Goal: Task Accomplishment & Management: Manage account settings

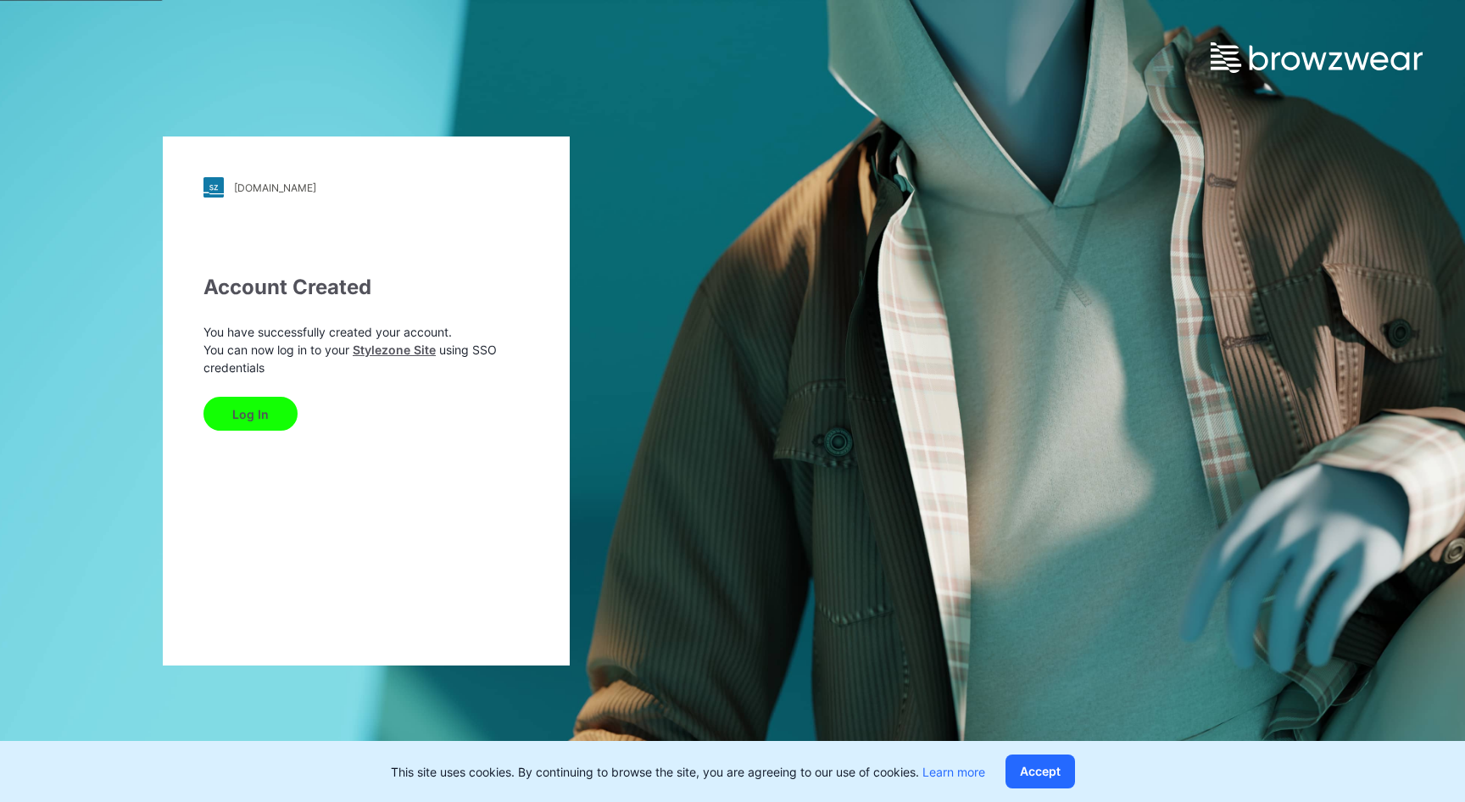
click at [255, 405] on button "Log In" at bounding box center [250, 414] width 94 height 34
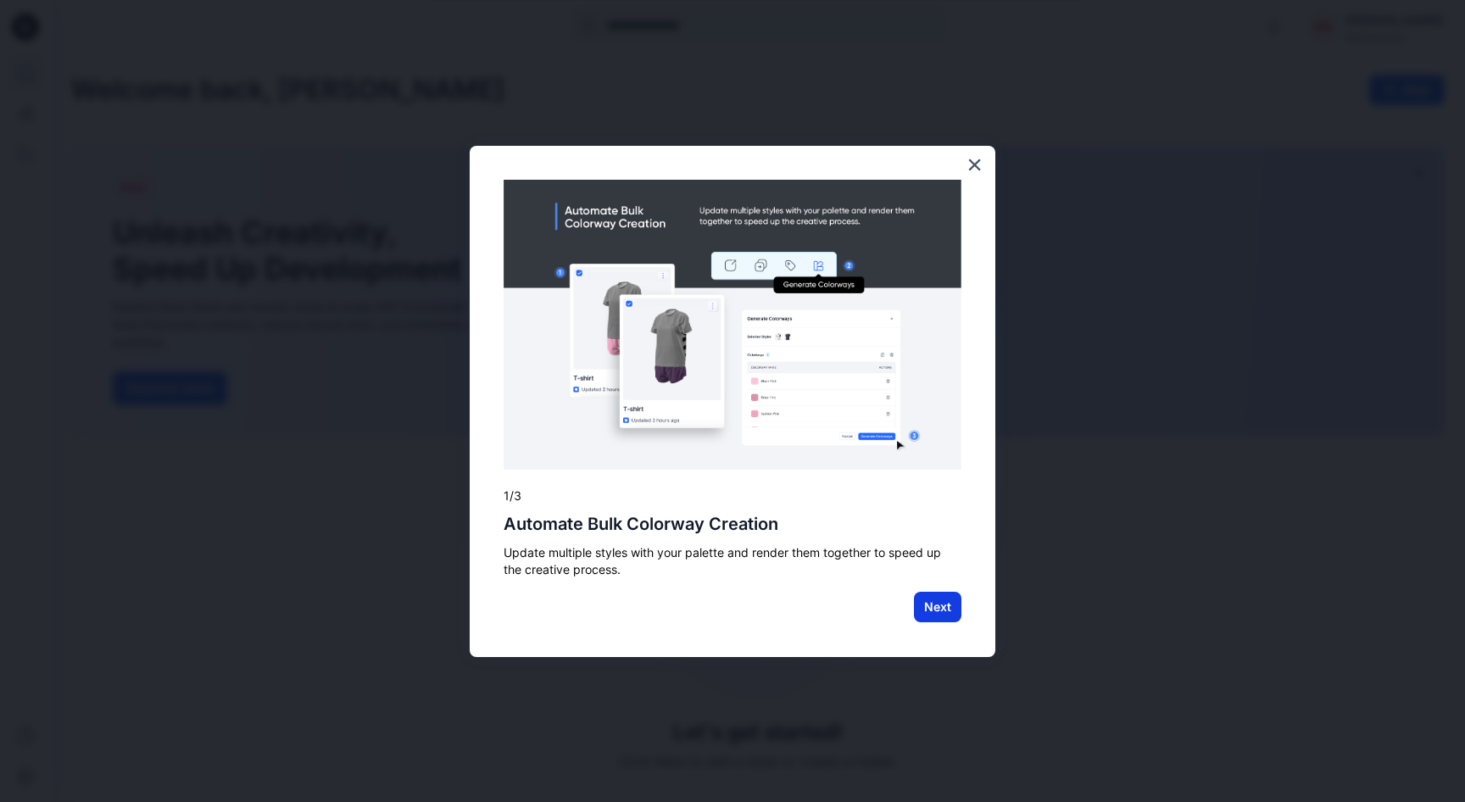
click at [944, 607] on button "Next" at bounding box center [937, 607] width 47 height 31
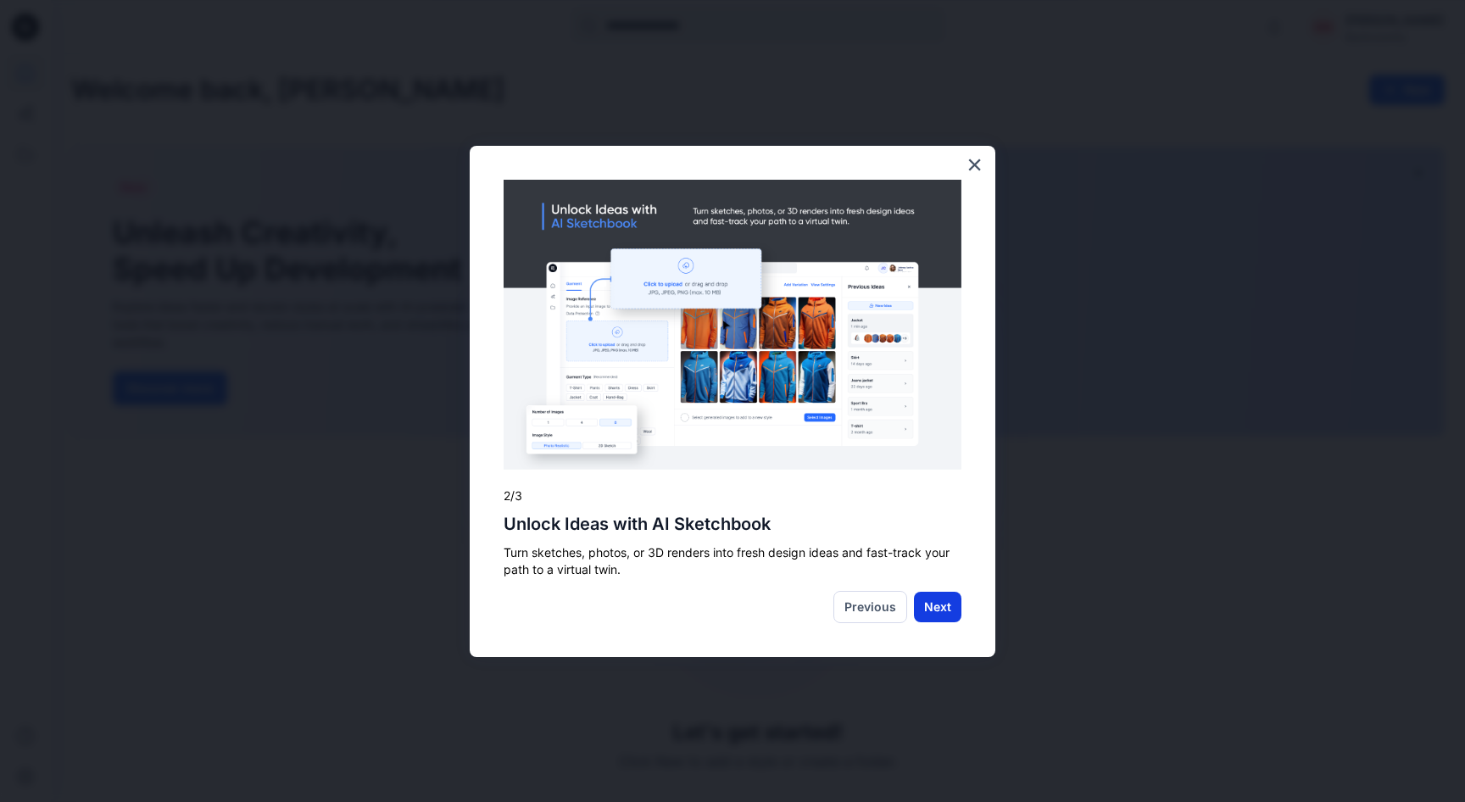
click at [940, 604] on button "Next" at bounding box center [937, 607] width 47 height 31
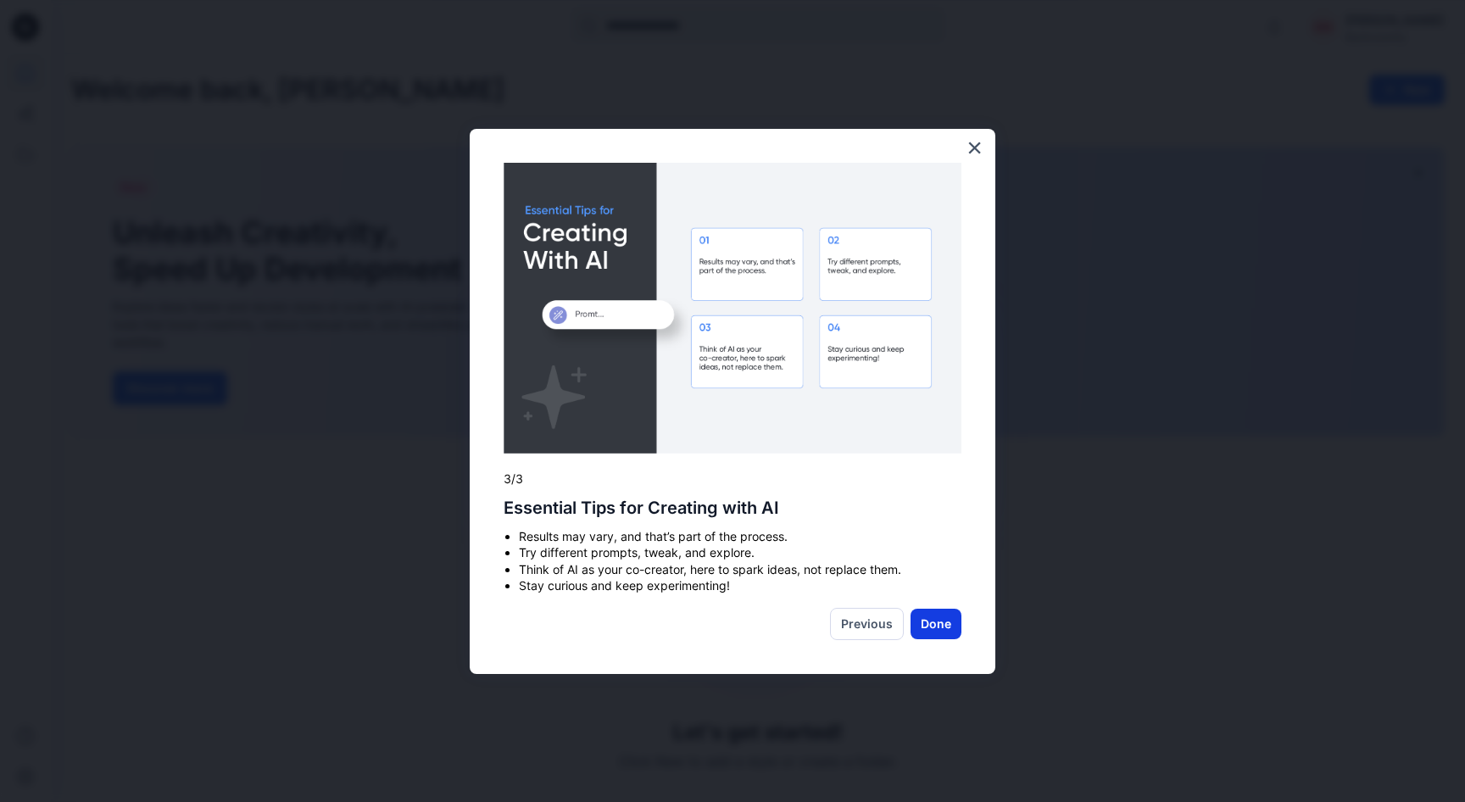
click at [930, 616] on button "Done" at bounding box center [935, 624] width 51 height 31
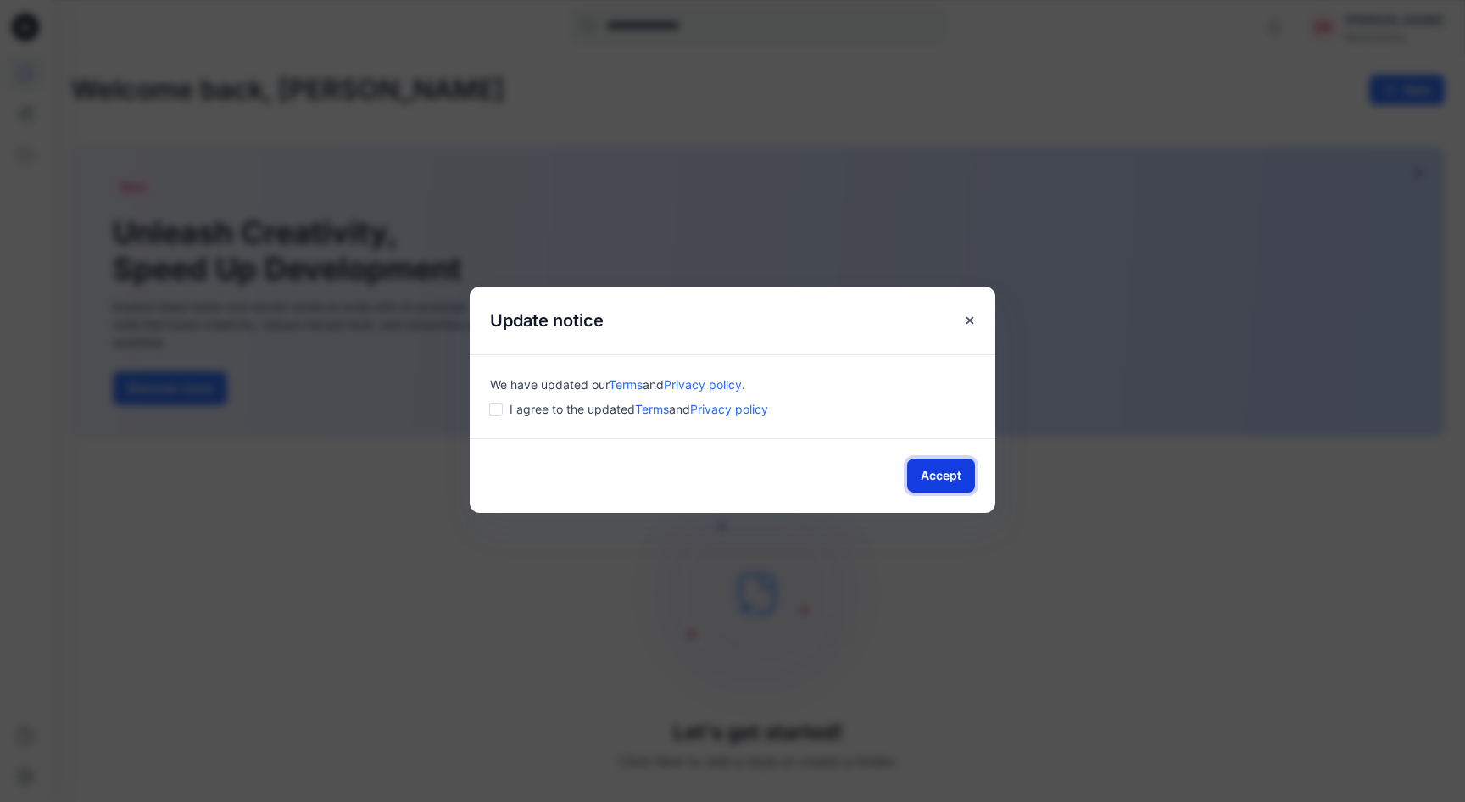
click at [931, 472] on button "Accept" at bounding box center [941, 476] width 68 height 34
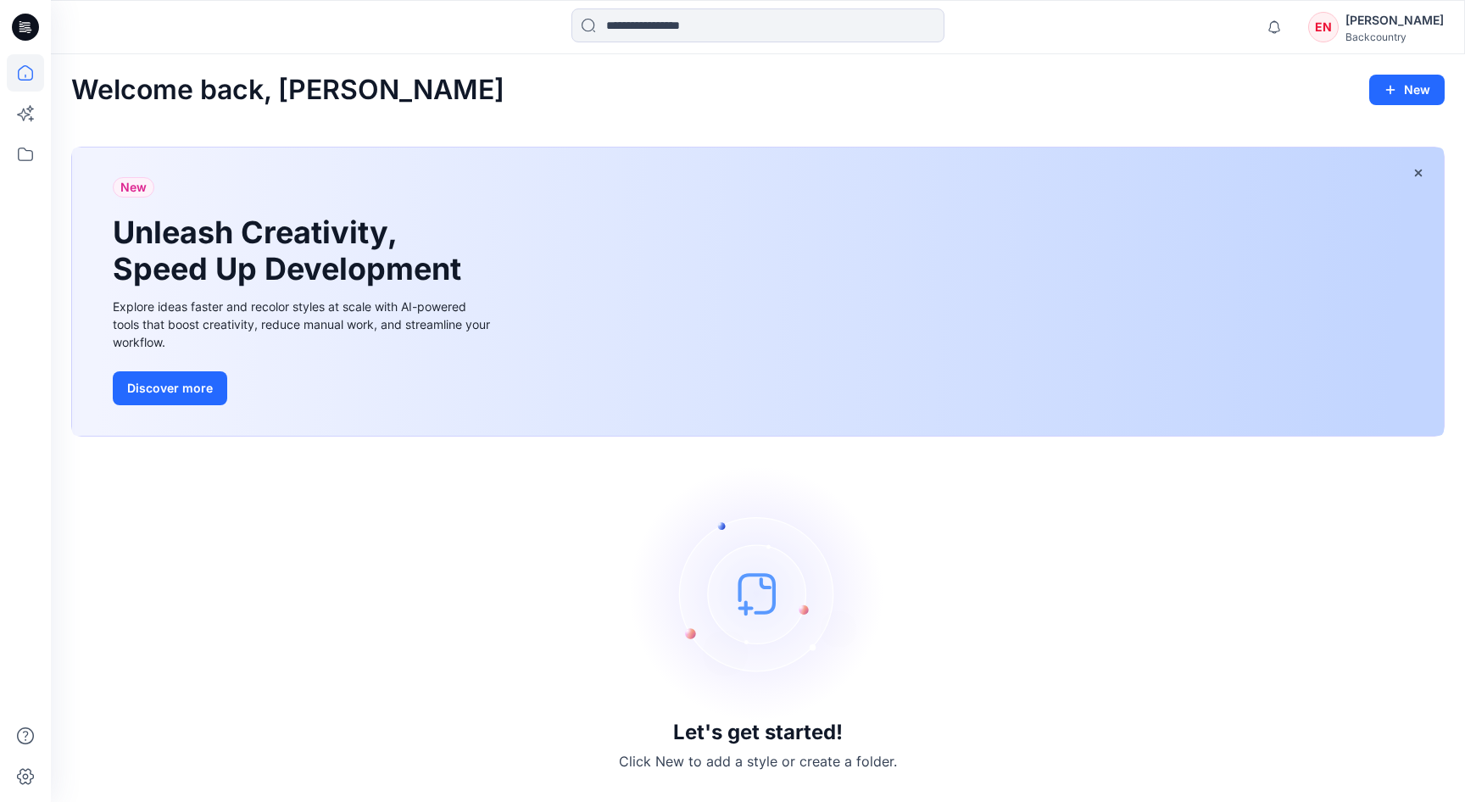
click at [28, 26] on icon at bounding box center [25, 27] width 27 height 27
click at [26, 69] on icon at bounding box center [25, 72] width 37 height 37
click at [24, 117] on icon at bounding box center [23, 115] width 13 height 13
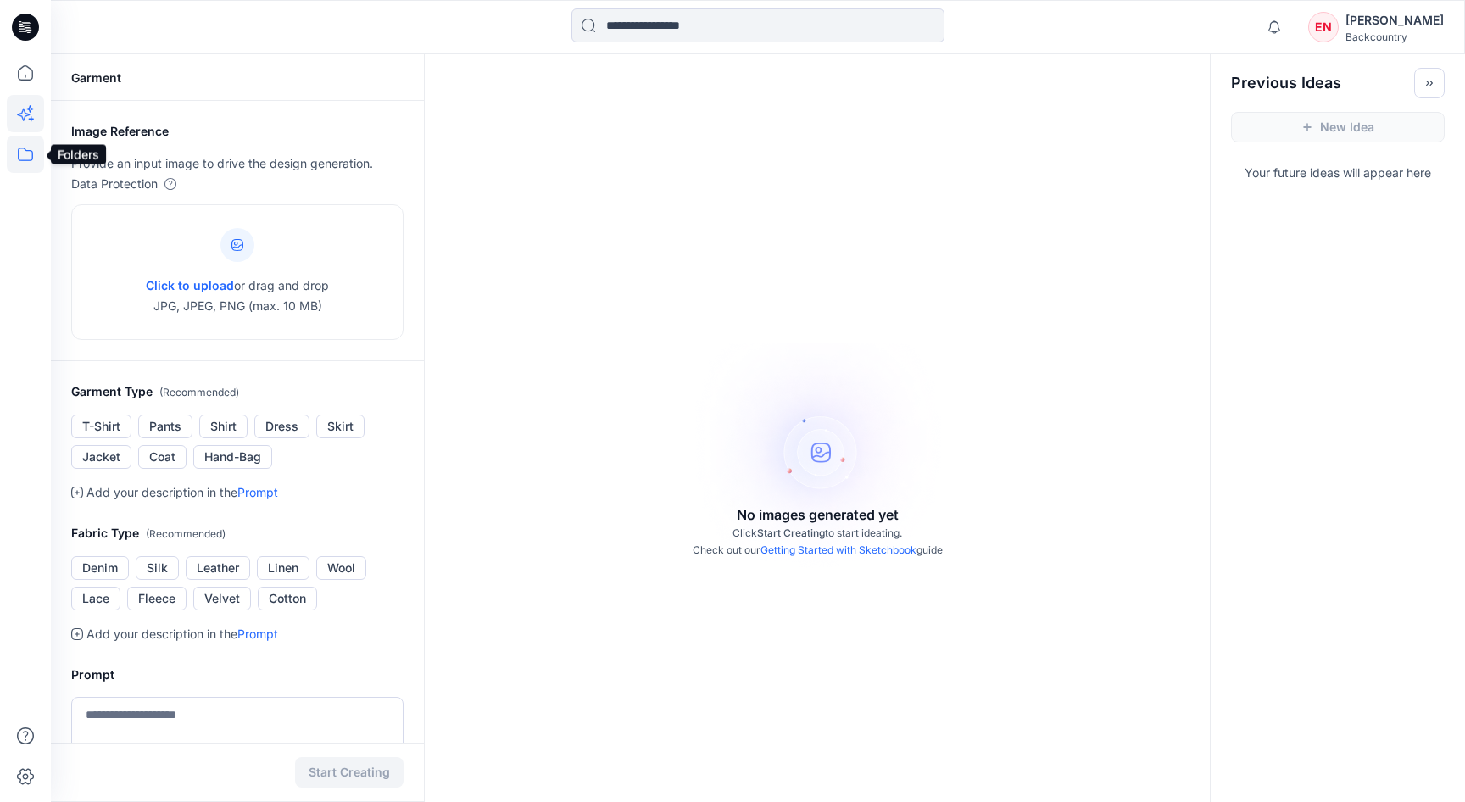
click at [25, 154] on icon at bounding box center [25, 154] width 37 height 37
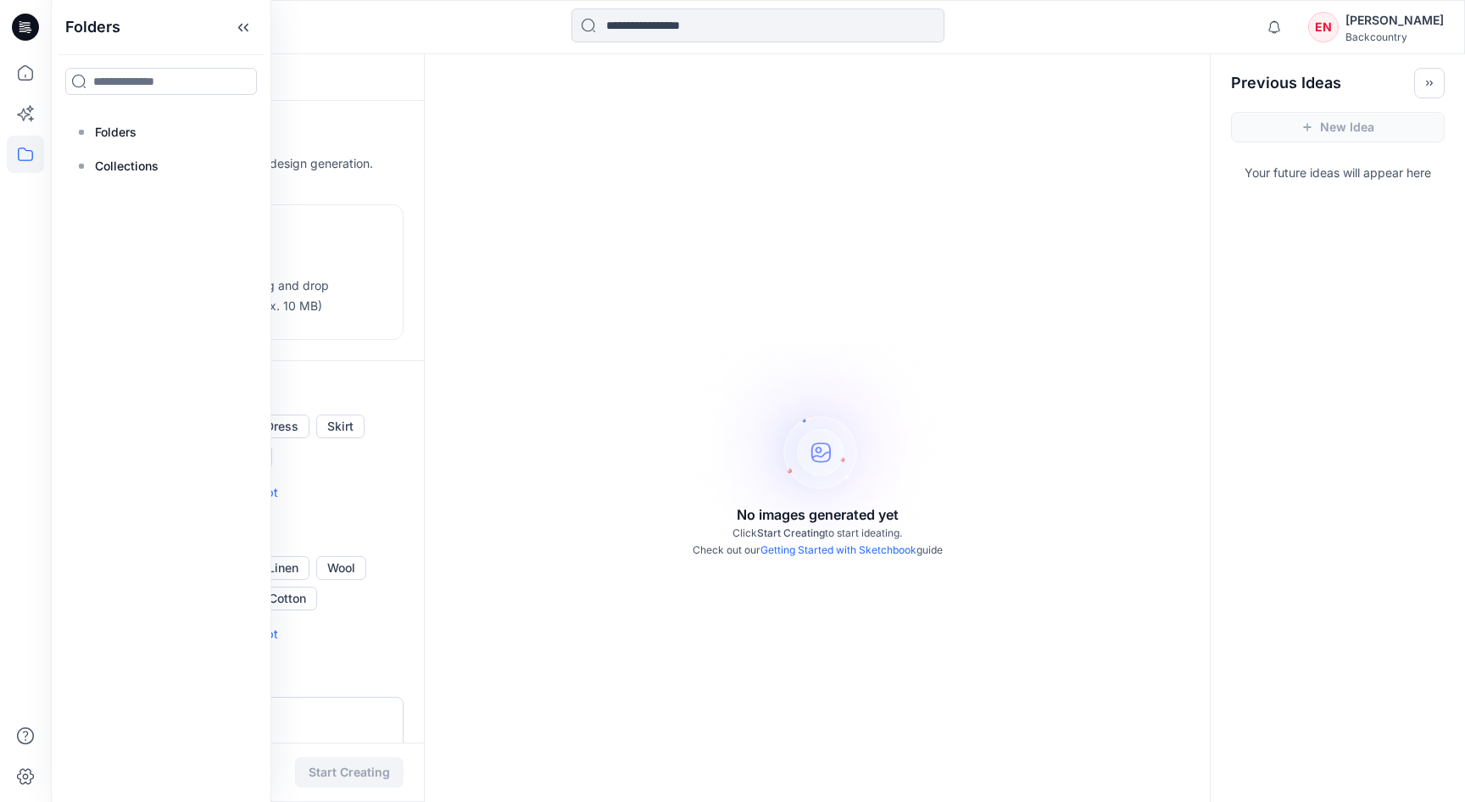
click at [1397, 37] on div "Backcountry" at bounding box center [1394, 37] width 98 height 13
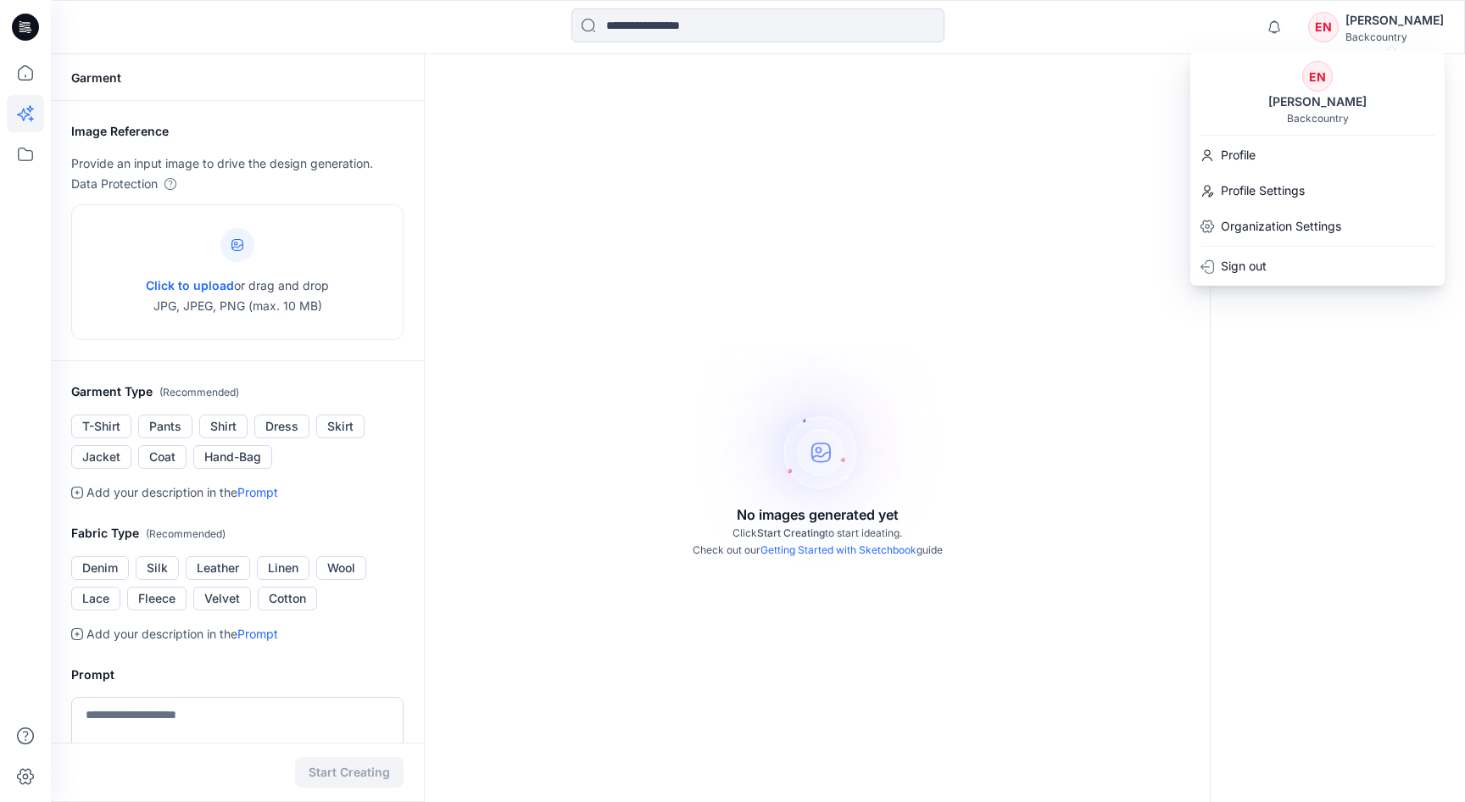
click at [13, 21] on icon at bounding box center [25, 27] width 27 height 27
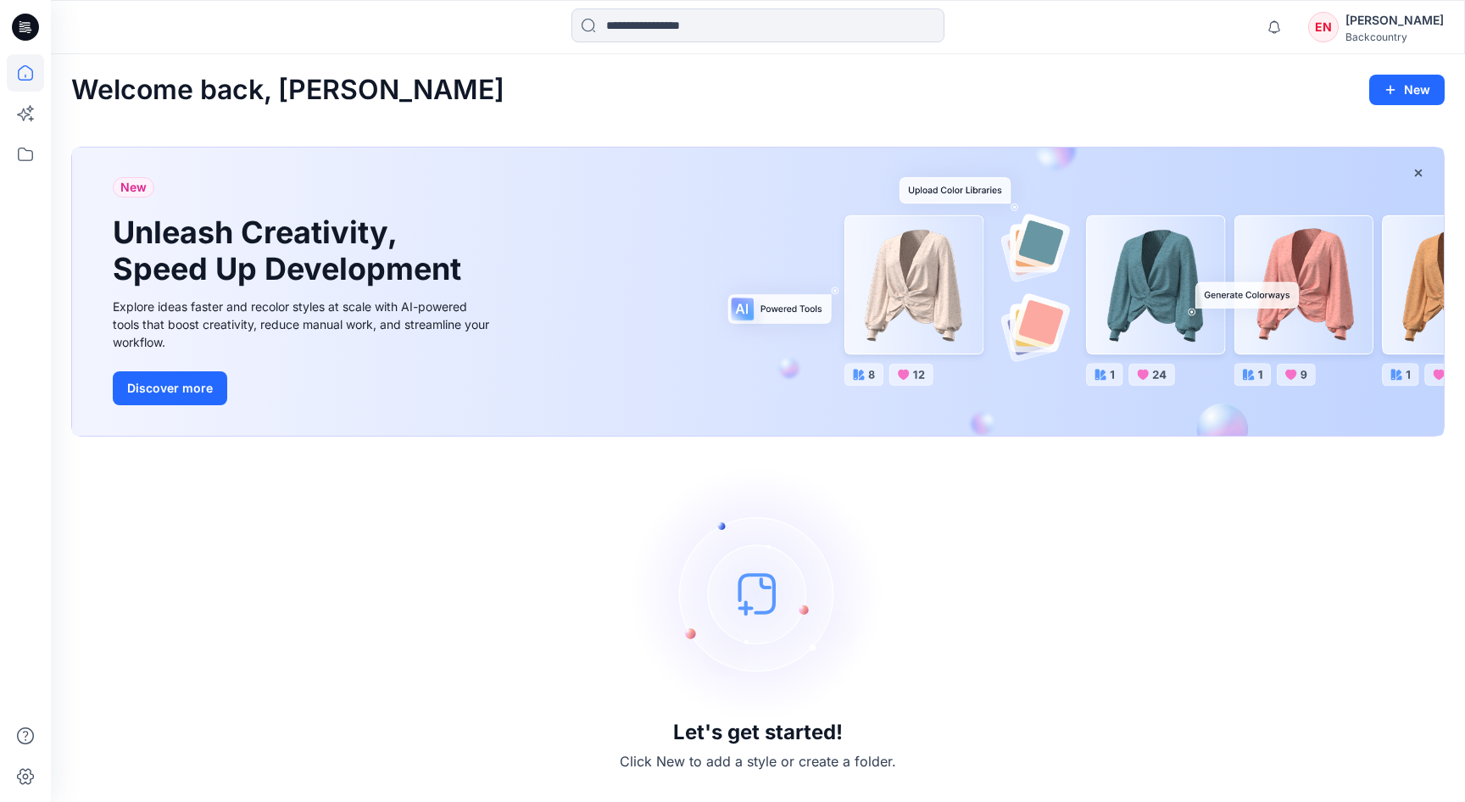
click at [752, 605] on img at bounding box center [758, 593] width 254 height 254
click at [25, 152] on icon at bounding box center [25, 154] width 37 height 37
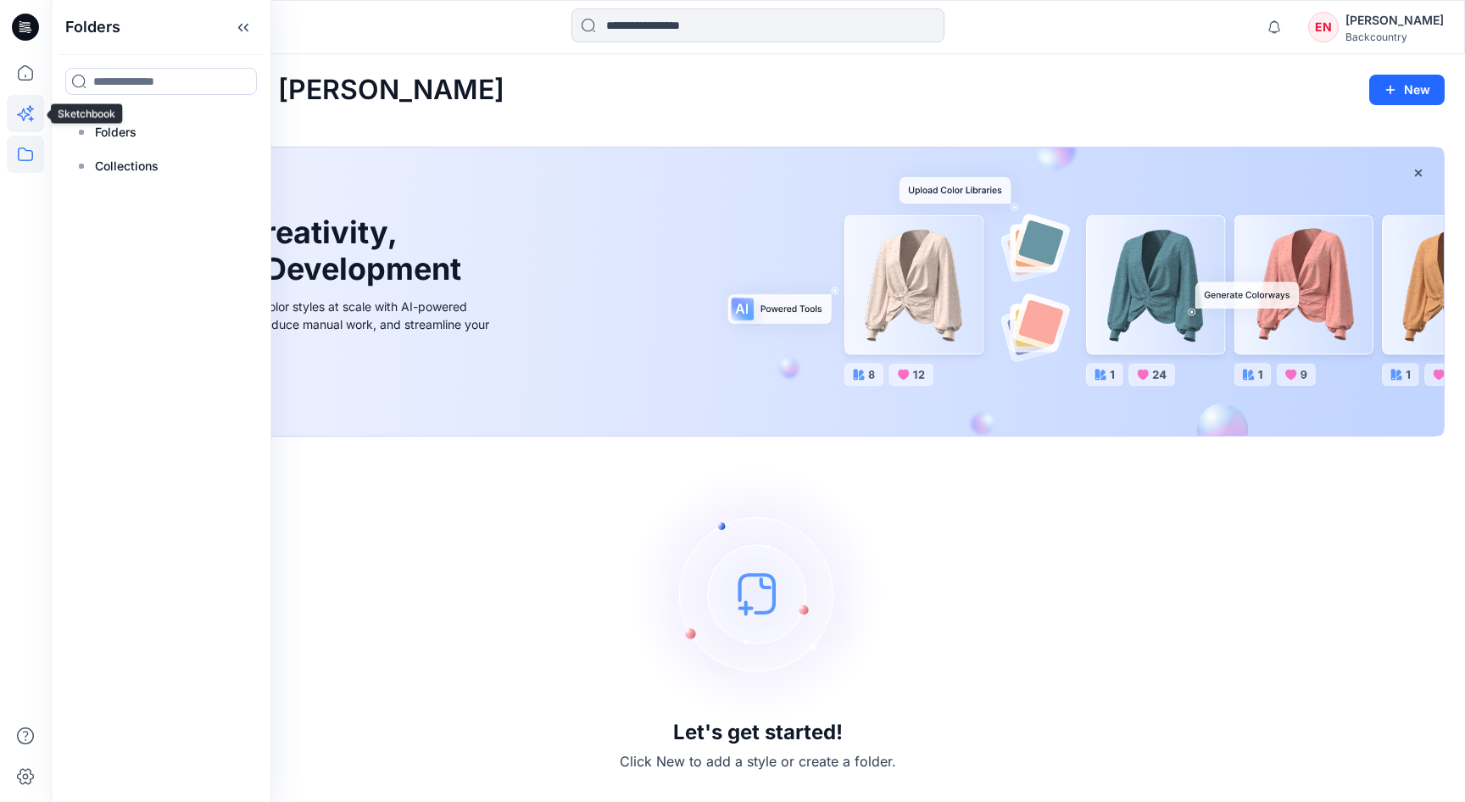
click at [28, 114] on icon at bounding box center [23, 115] width 13 height 13
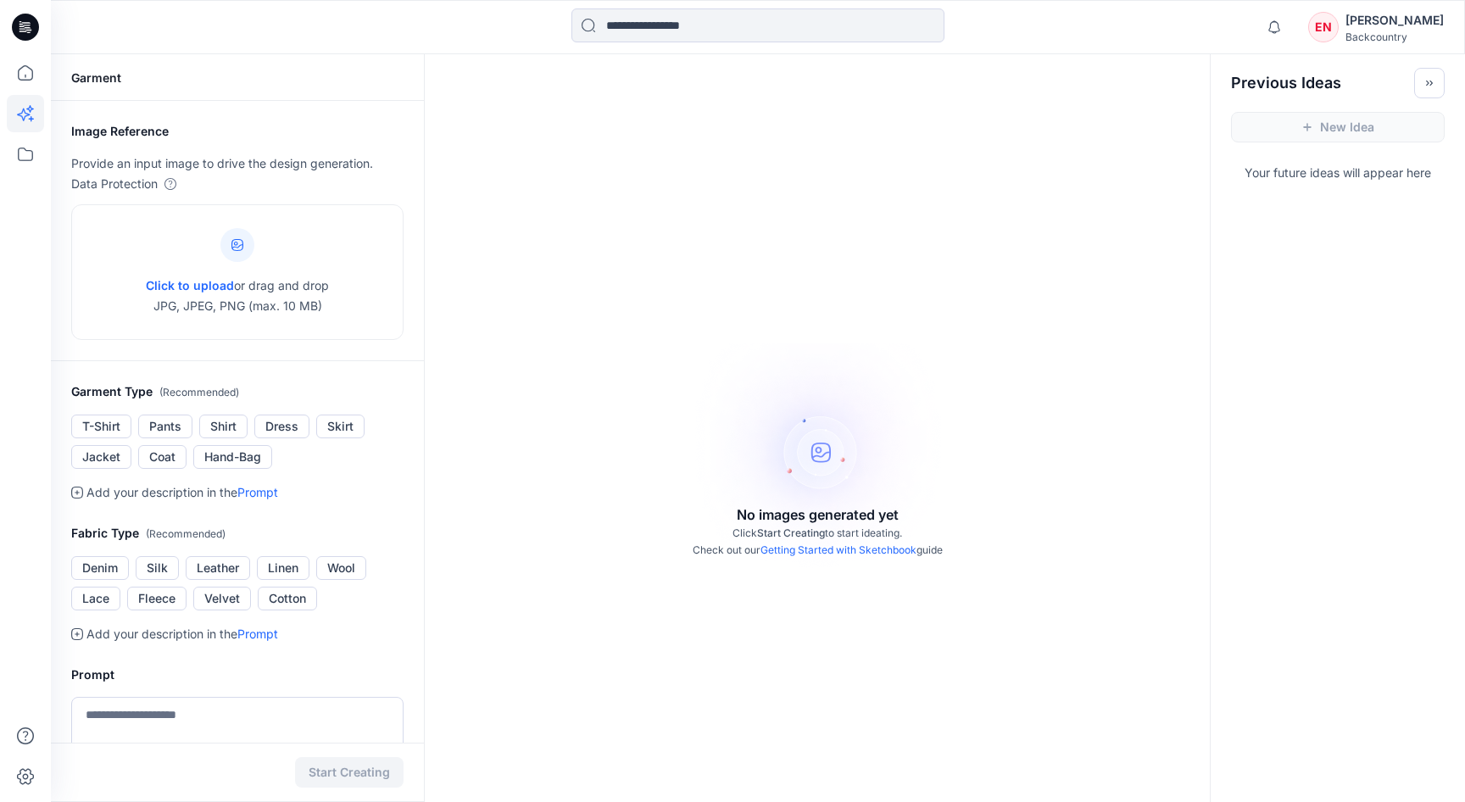
click at [1383, 25] on div "Emma Nash" at bounding box center [1394, 20] width 98 height 20
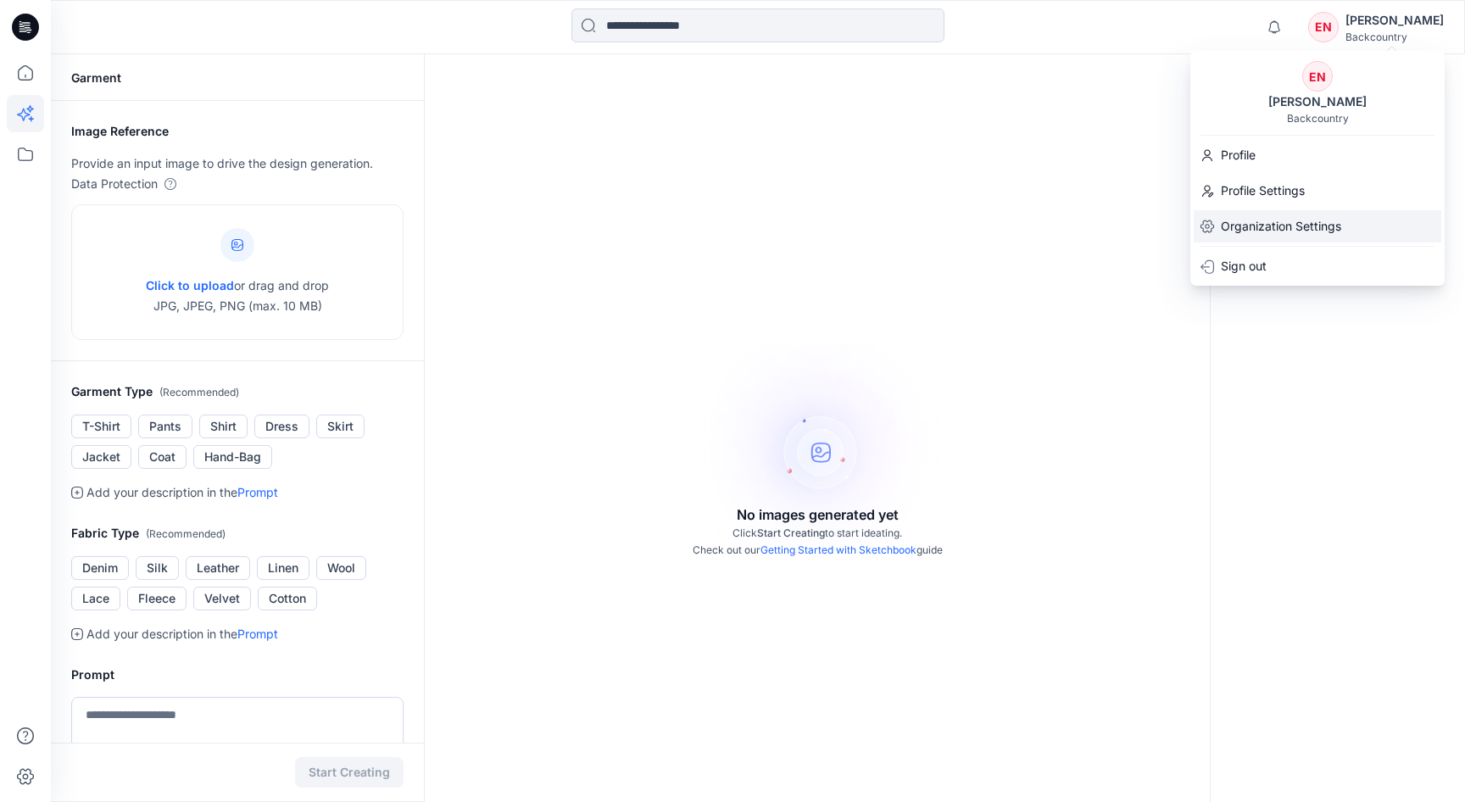
click at [1250, 223] on p "Organization Settings" at bounding box center [1281, 226] width 120 height 20
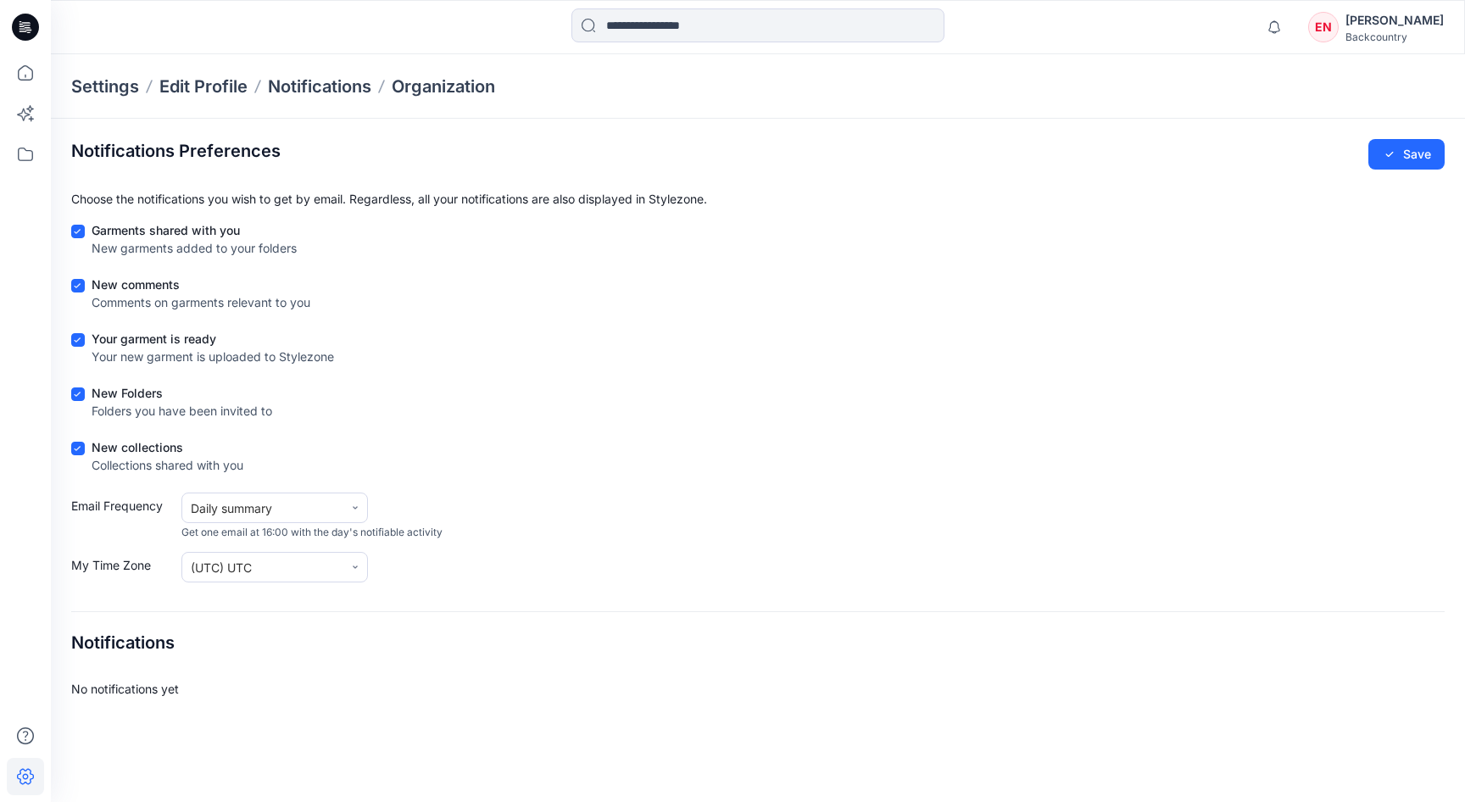
click at [1410, 36] on div "Backcountry" at bounding box center [1394, 37] width 98 height 13
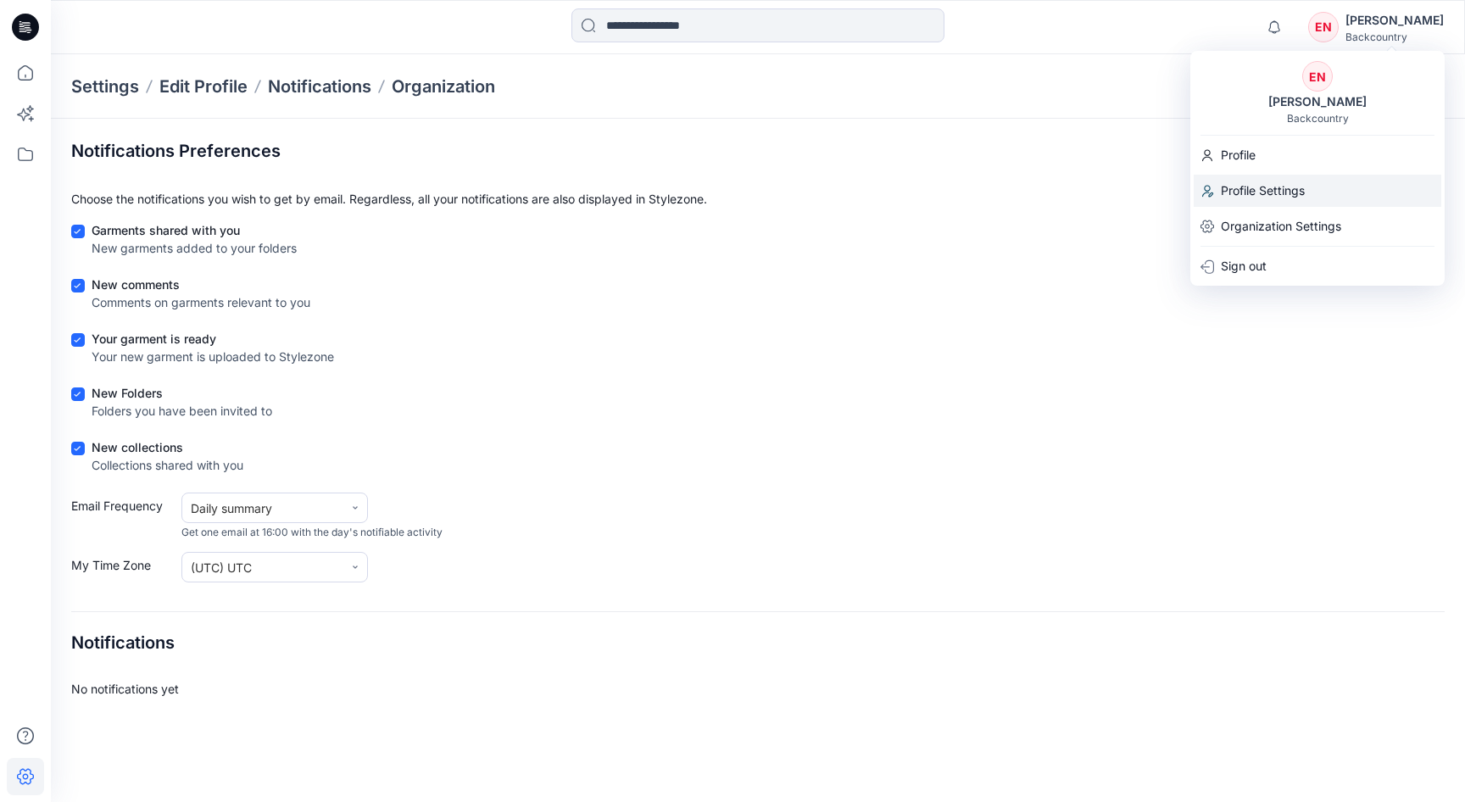
click at [1261, 183] on p "Profile Settings" at bounding box center [1263, 191] width 84 height 32
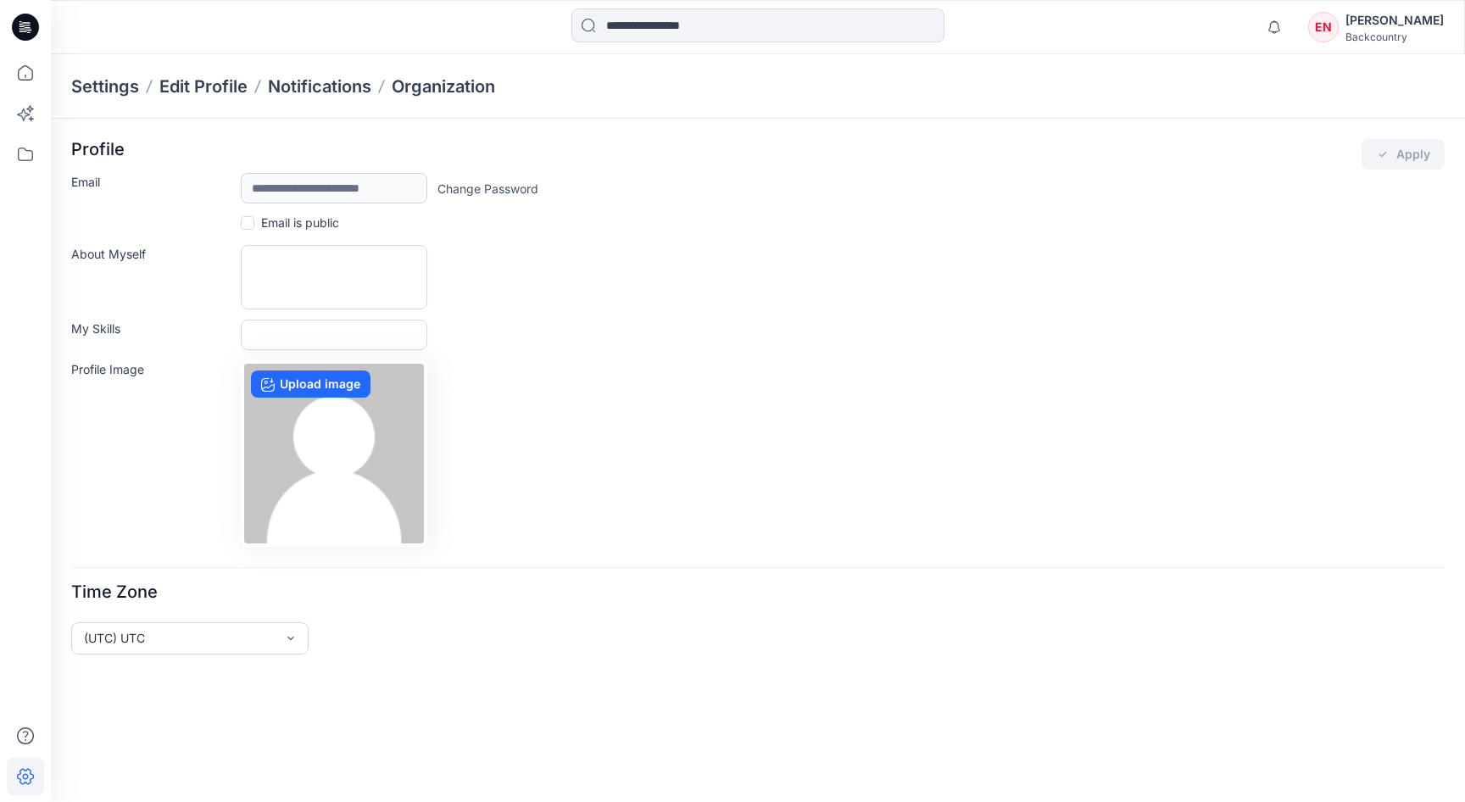
click at [1339, 20] on div "EN" at bounding box center [1323, 27] width 31 height 31
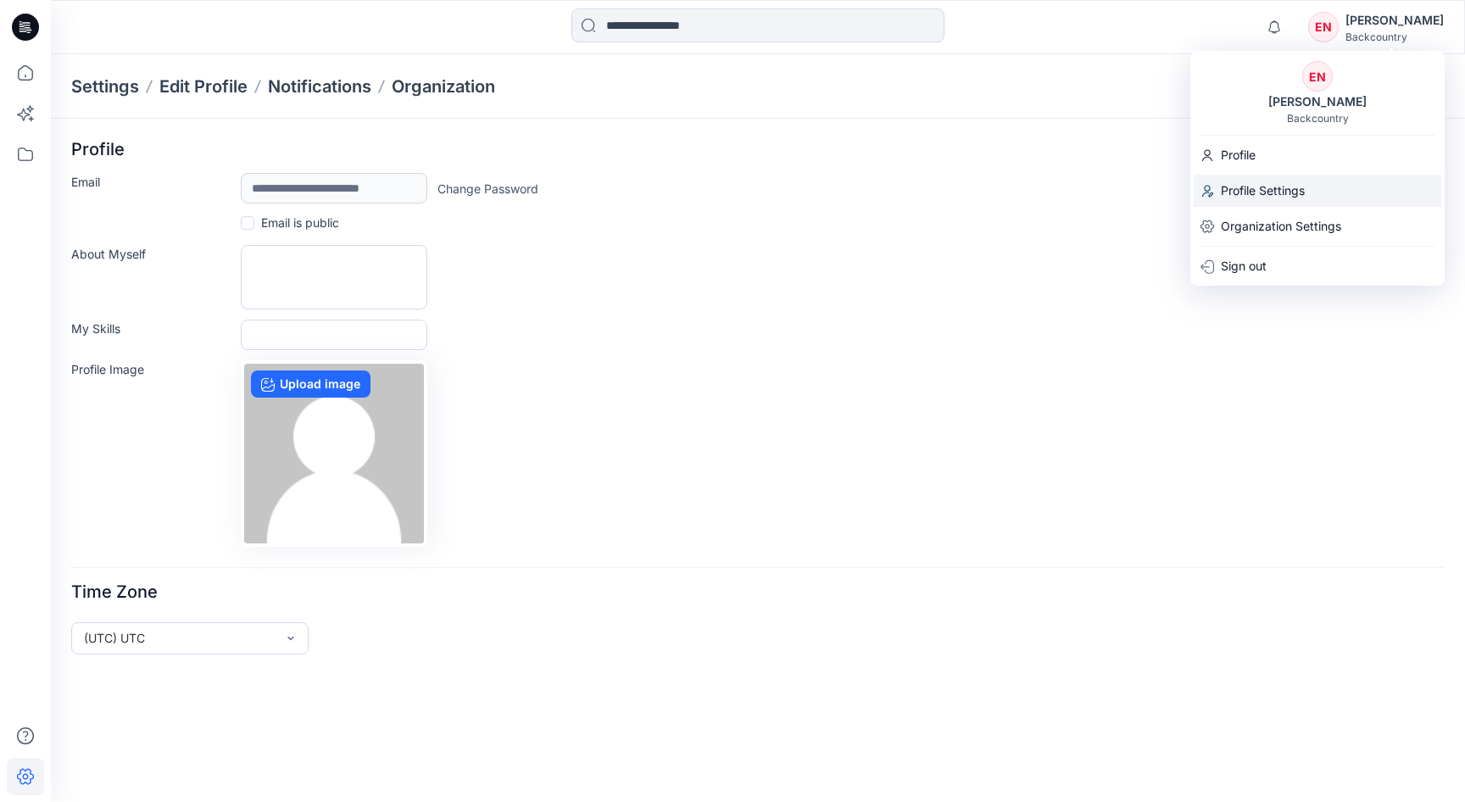
click at [1252, 187] on p "Profile Settings" at bounding box center [1263, 191] width 84 height 32
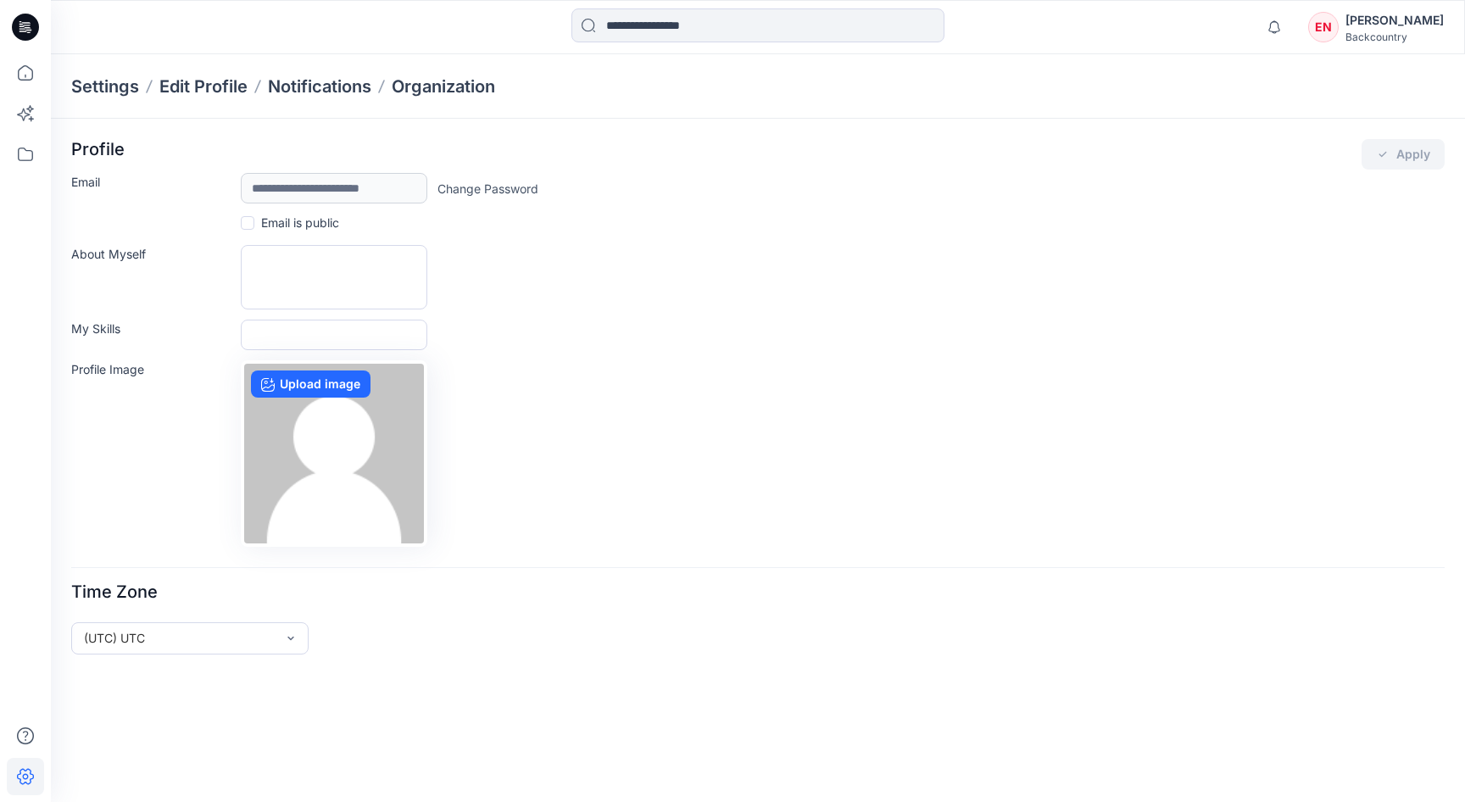
click at [1388, 19] on div "Emma Nash" at bounding box center [1394, 20] width 98 height 20
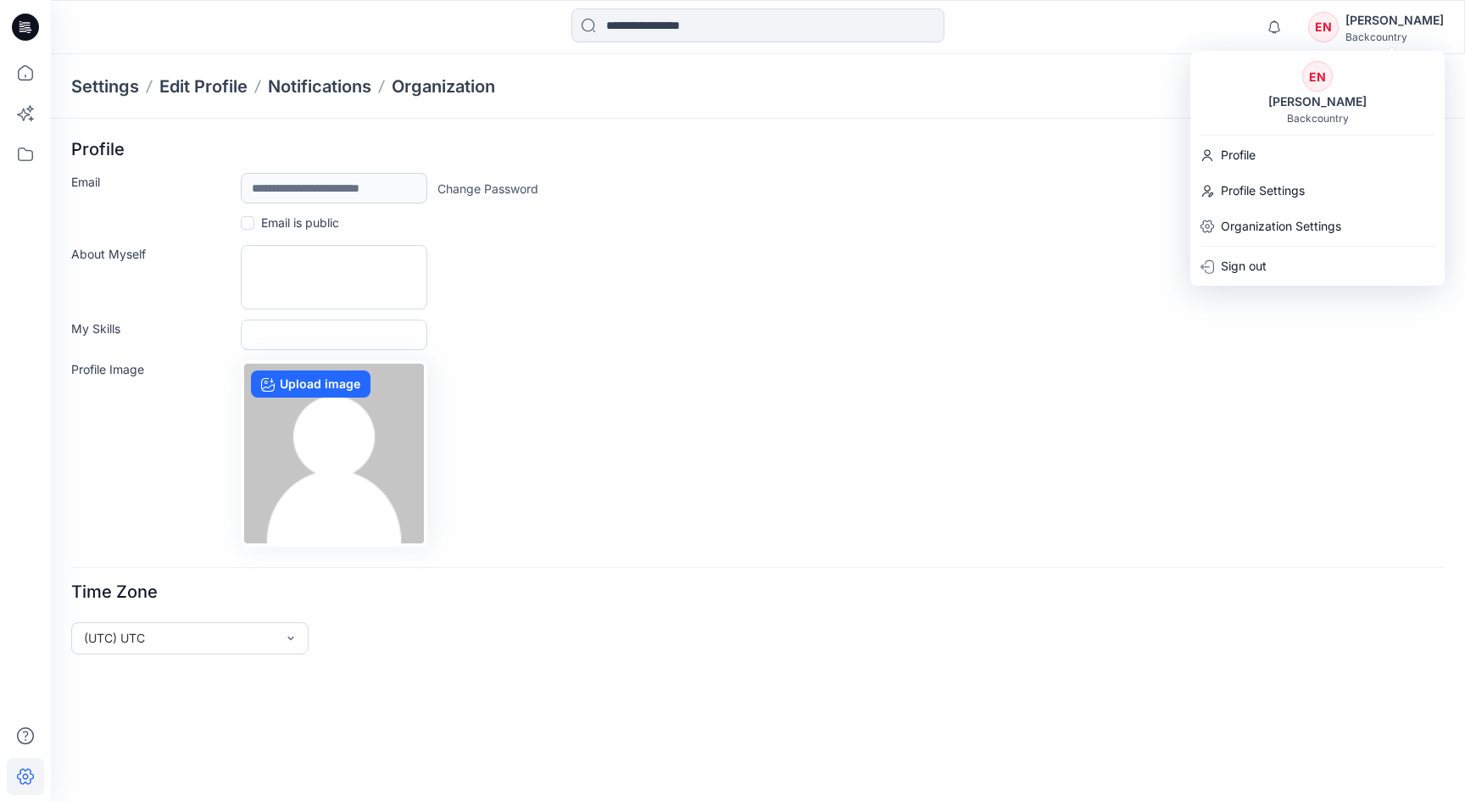
click at [1001, 174] on div "**********" at bounding box center [757, 188] width 1373 height 31
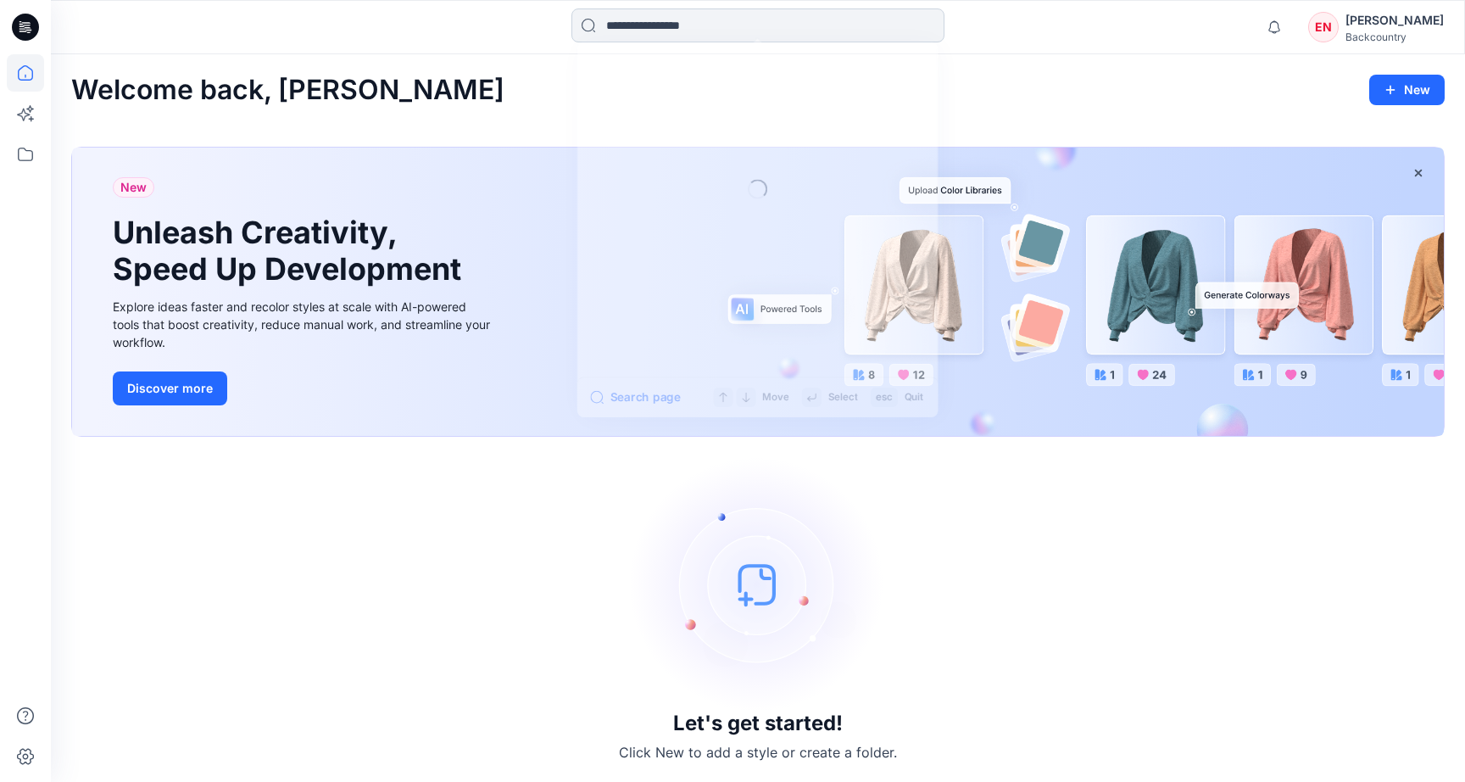
click at [710, 23] on input at bounding box center [757, 25] width 373 height 34
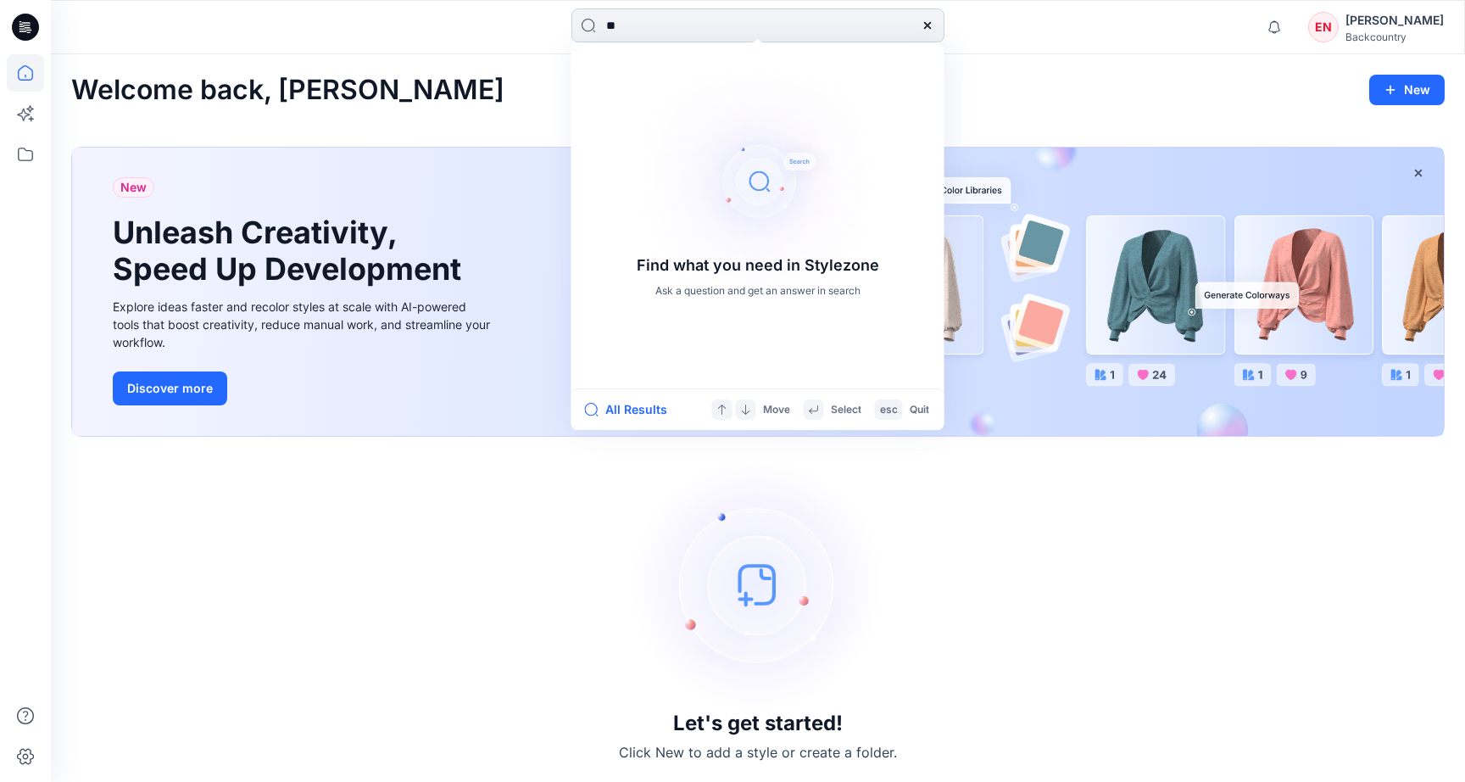
type input "*"
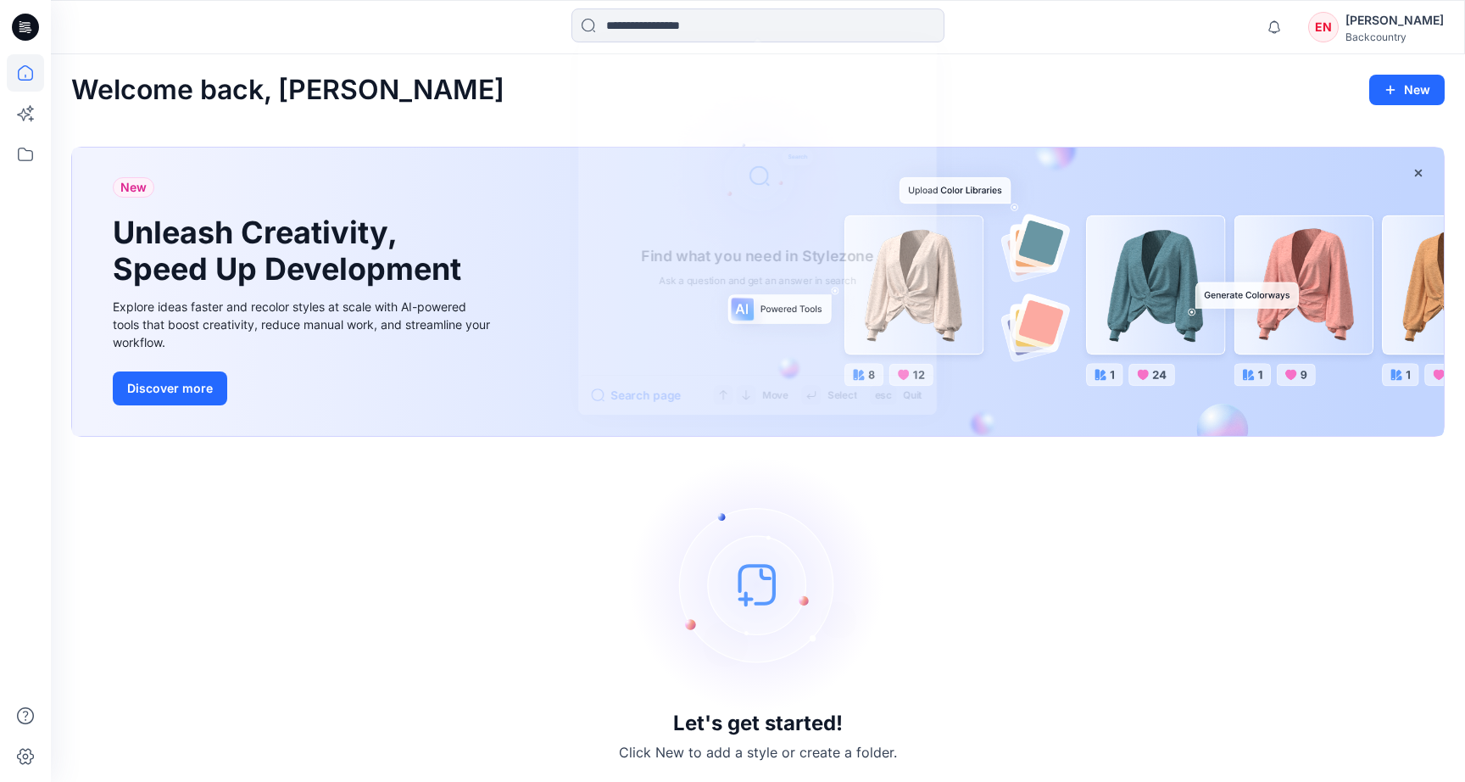
click at [1250, 92] on div "Welcome back, Emma New" at bounding box center [757, 90] width 1373 height 31
